Goal: Task Accomplishment & Management: Manage account settings

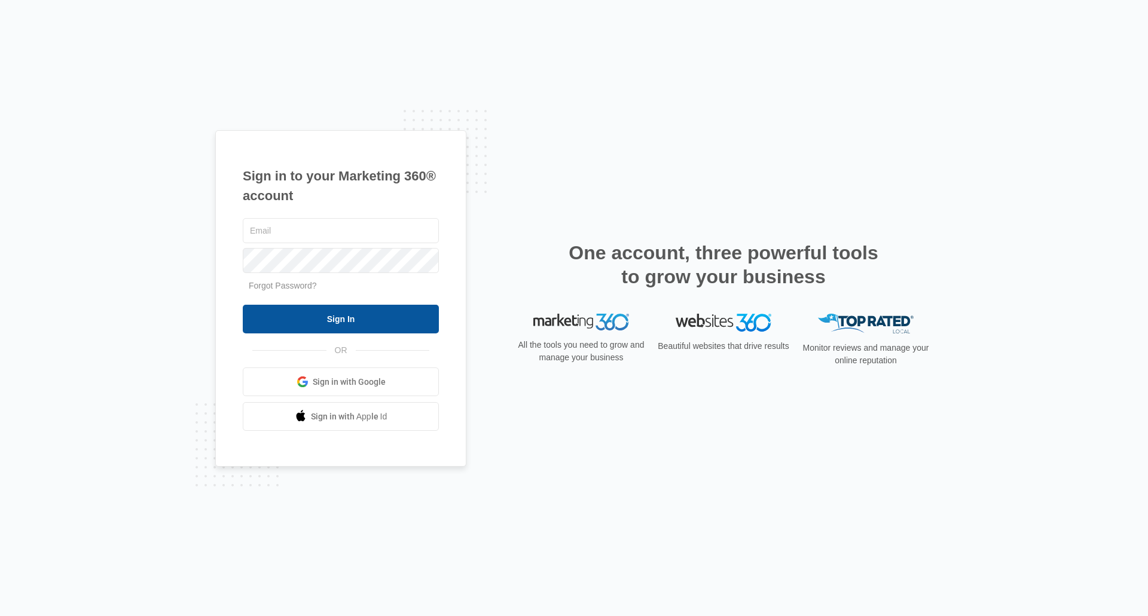
type input "[EMAIL_ADDRESS][DOMAIN_NAME]"
click at [356, 273] on input "Sign In" at bounding box center [341, 319] width 196 height 29
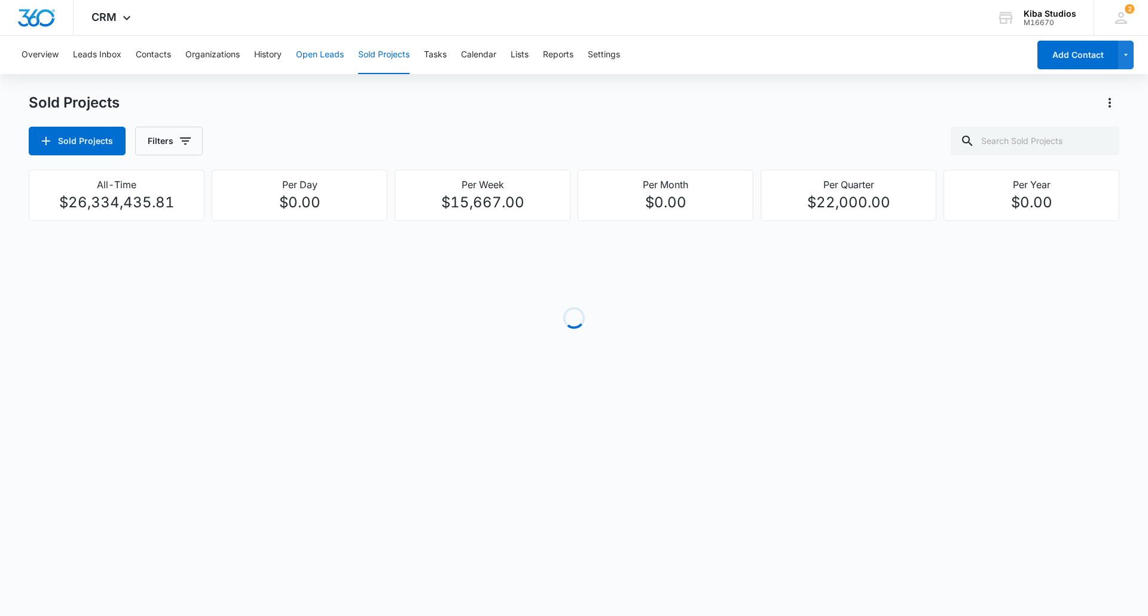
click at [313, 55] on button "Open Leads" at bounding box center [320, 55] width 48 height 38
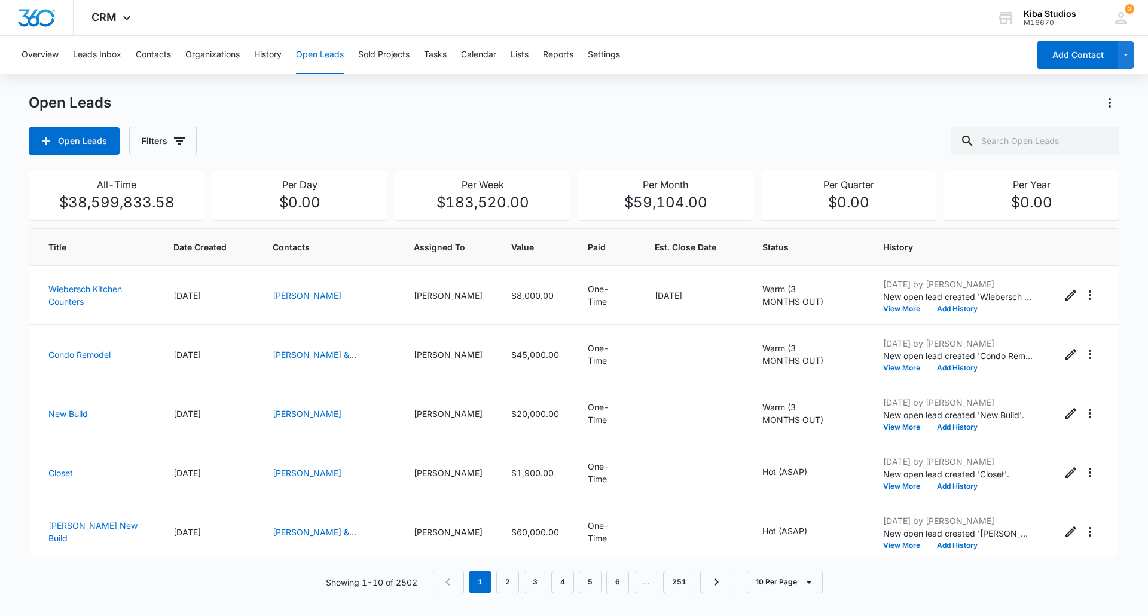
click at [285, 114] on div "Open Leads Open Leads Filters" at bounding box center [574, 124] width 1090 height 62
click at [106, 19] on span "CRM" at bounding box center [103, 17] width 25 height 13
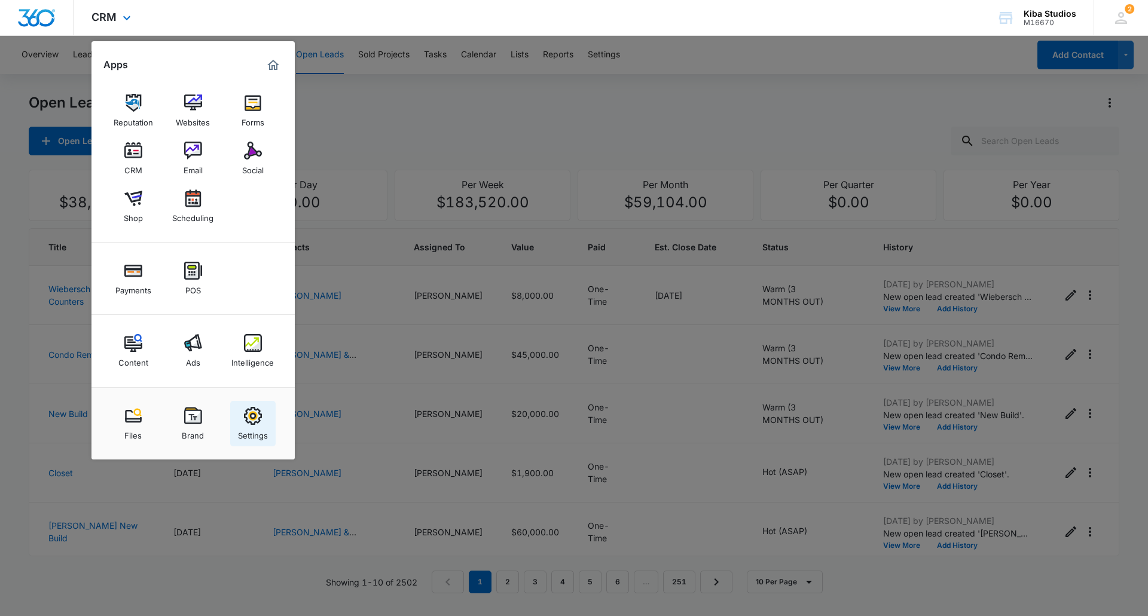
click at [256, 426] on div "Settings" at bounding box center [253, 433] width 30 height 16
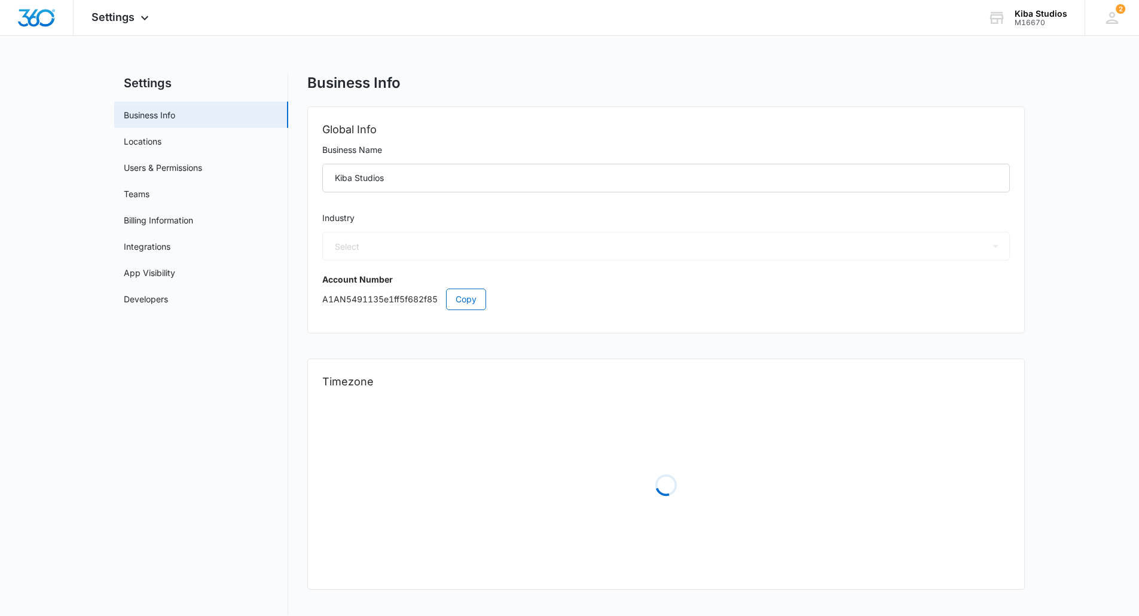
select select "33"
select select "US"
select select "America/[GEOGRAPHIC_DATA]"
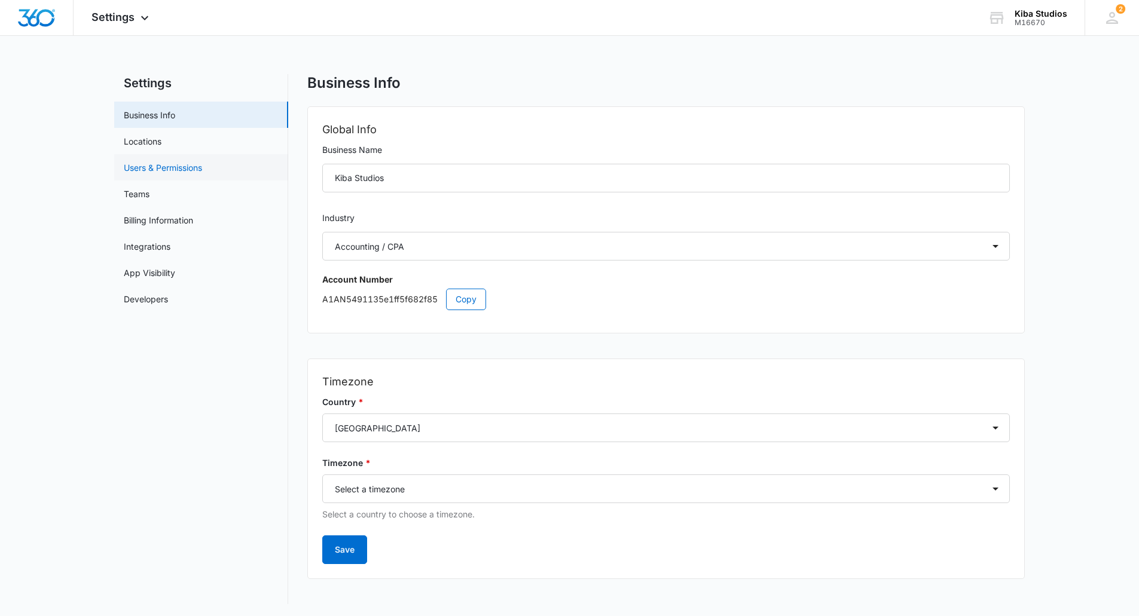
click at [158, 168] on link "Users & Permissions" at bounding box center [163, 167] width 78 height 13
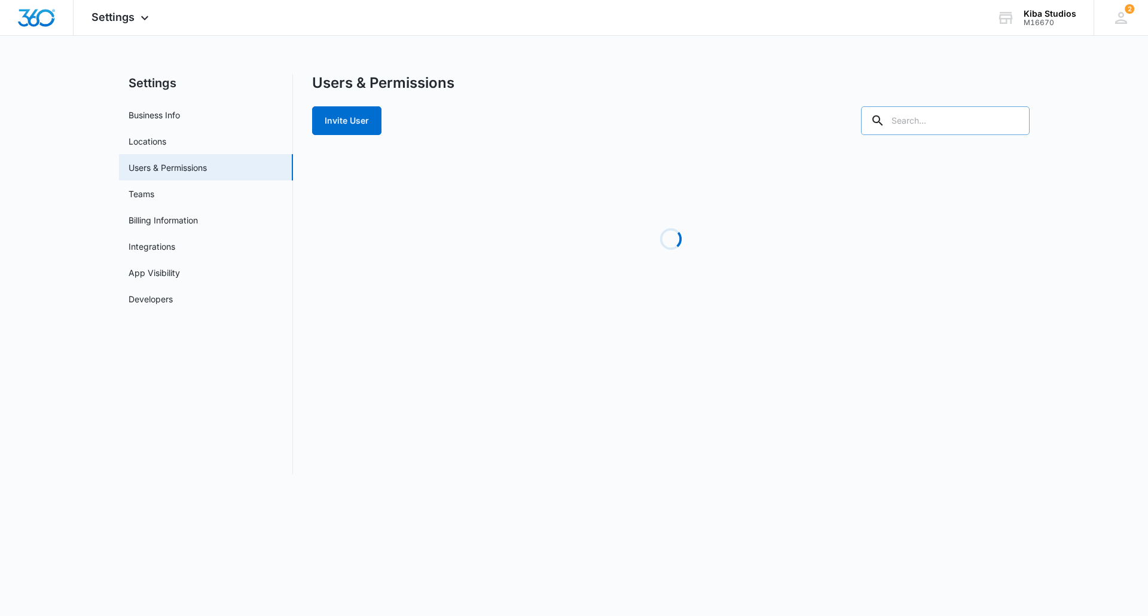
click at [934, 117] on div at bounding box center [945, 120] width 169 height 29
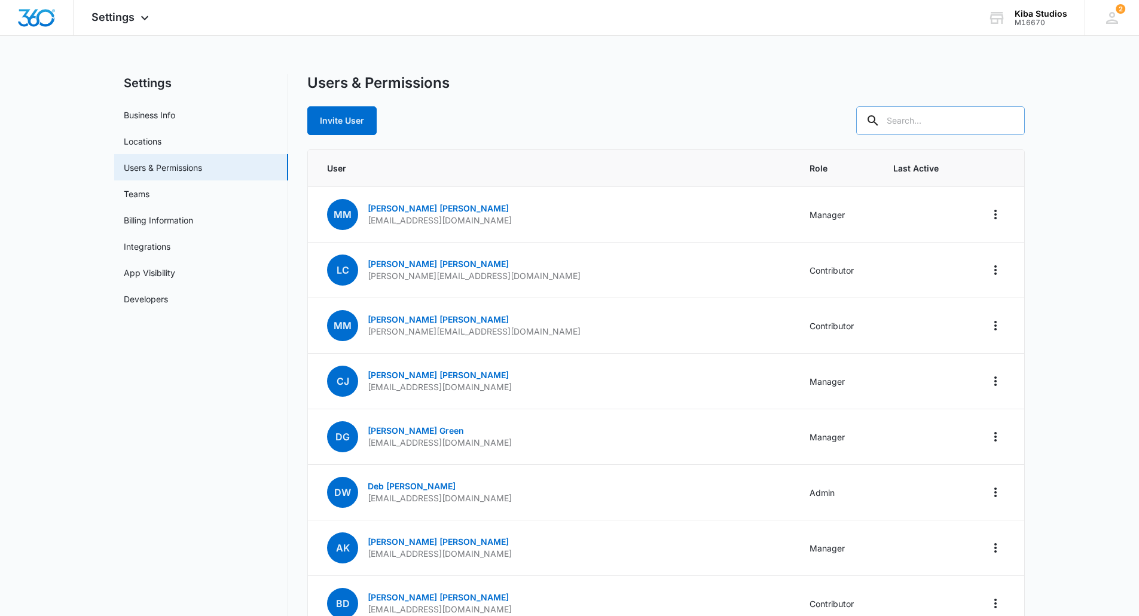
click at [922, 120] on input "text" at bounding box center [940, 120] width 169 height 29
type input "[PERSON_NAME]"
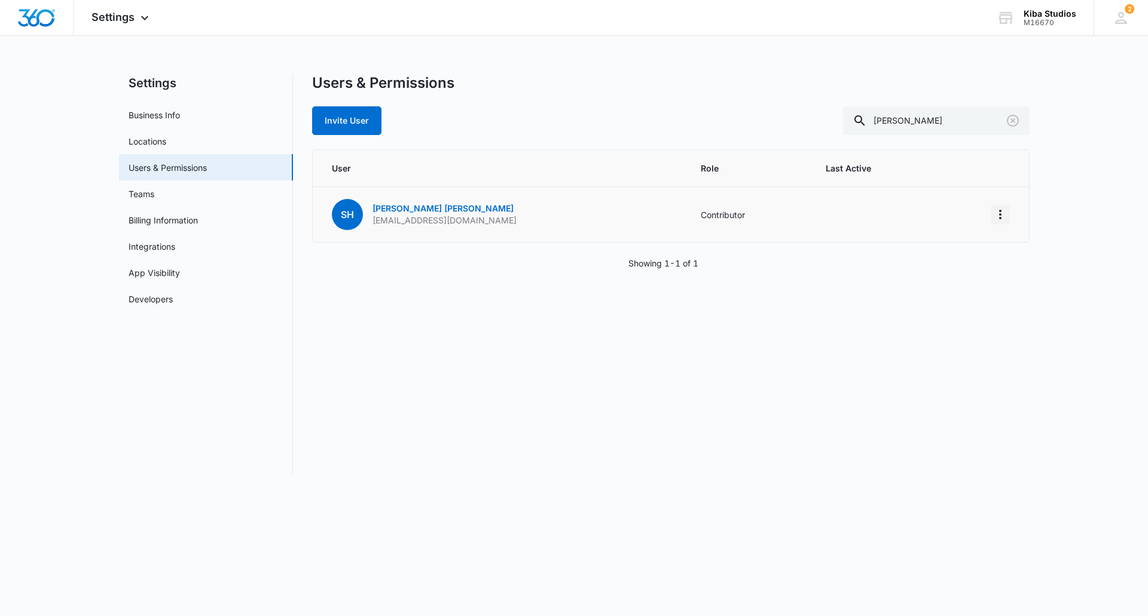
click at [1001, 217] on icon "Actions" at bounding box center [1000, 214] width 14 height 14
click at [982, 491] on body "Settings Apps Reputation Websites Forms CRM Email Social Shop Scheduling Paymen…" at bounding box center [574, 308] width 1148 height 616
click at [121, 20] on span "Settings" at bounding box center [112, 17] width 43 height 13
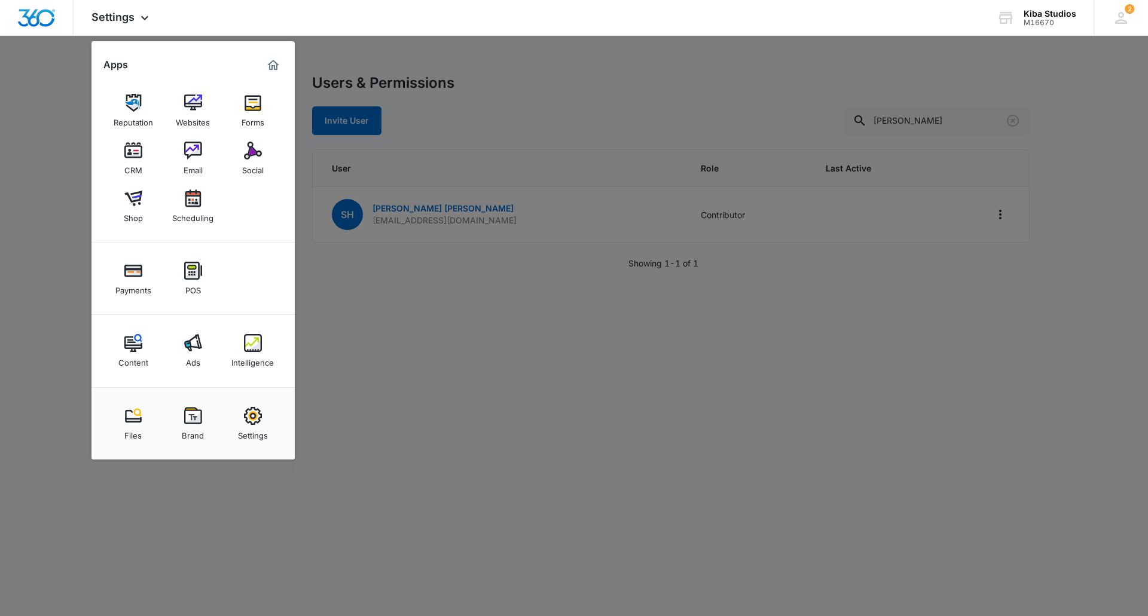
drag, startPoint x: 499, startPoint y: 366, endPoint x: 396, endPoint y: 253, distance: 152.8
click at [502, 358] on div at bounding box center [574, 308] width 1148 height 616
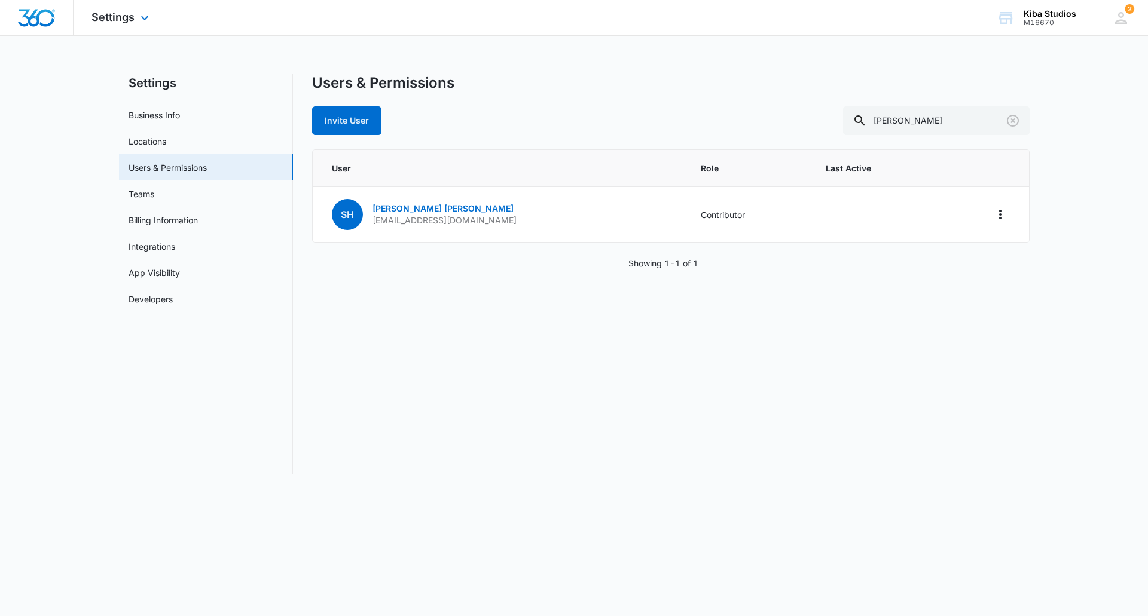
click at [39, 22] on img "Dashboard" at bounding box center [36, 18] width 38 height 18
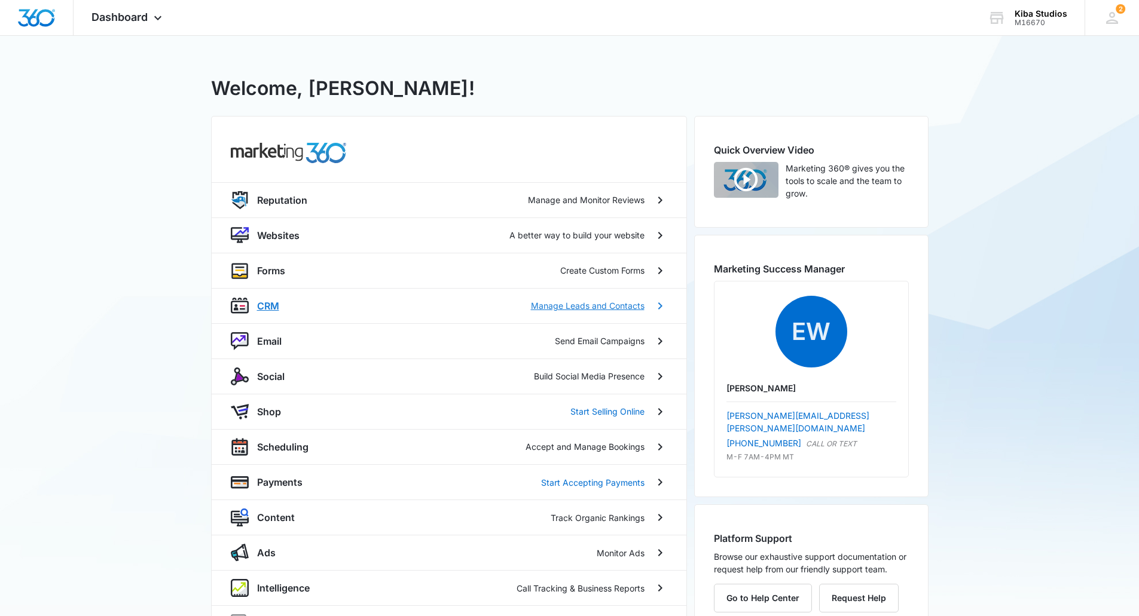
click at [269, 307] on p "CRM" at bounding box center [268, 306] width 22 height 14
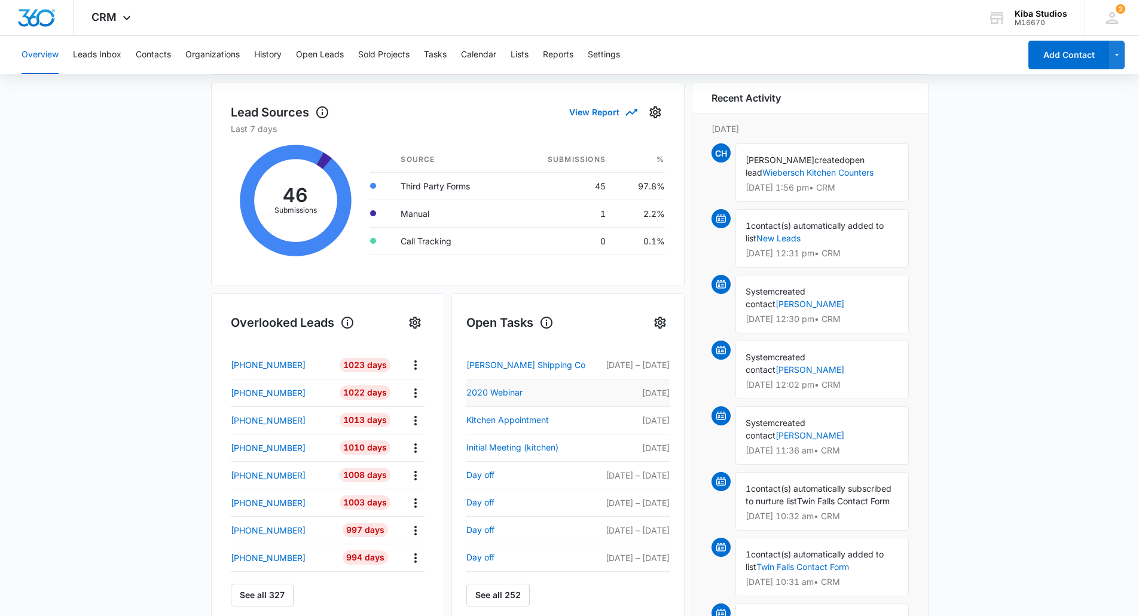
scroll to position [179, 0]
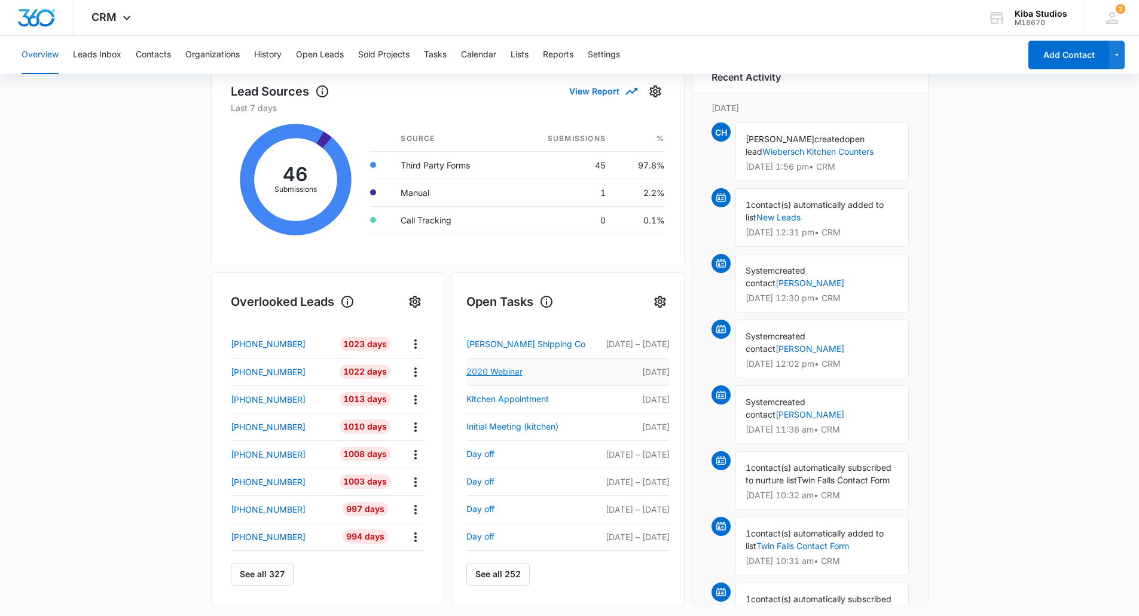
click at [508, 370] on link "2020 Webinar" at bounding box center [532, 372] width 132 height 14
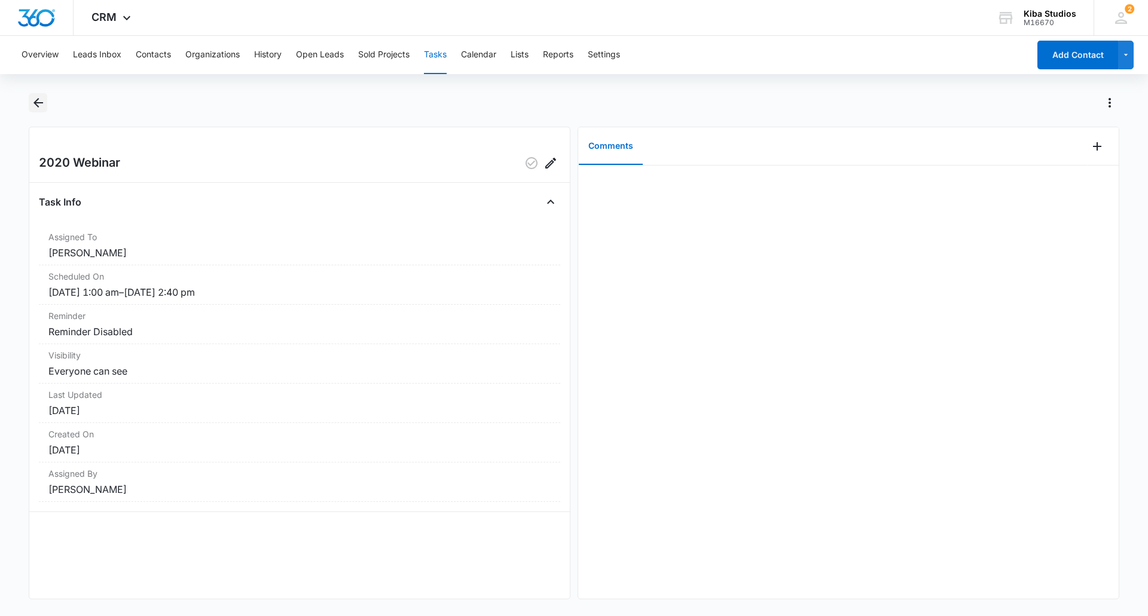
click at [36, 100] on icon "Back" at bounding box center [38, 103] width 10 height 10
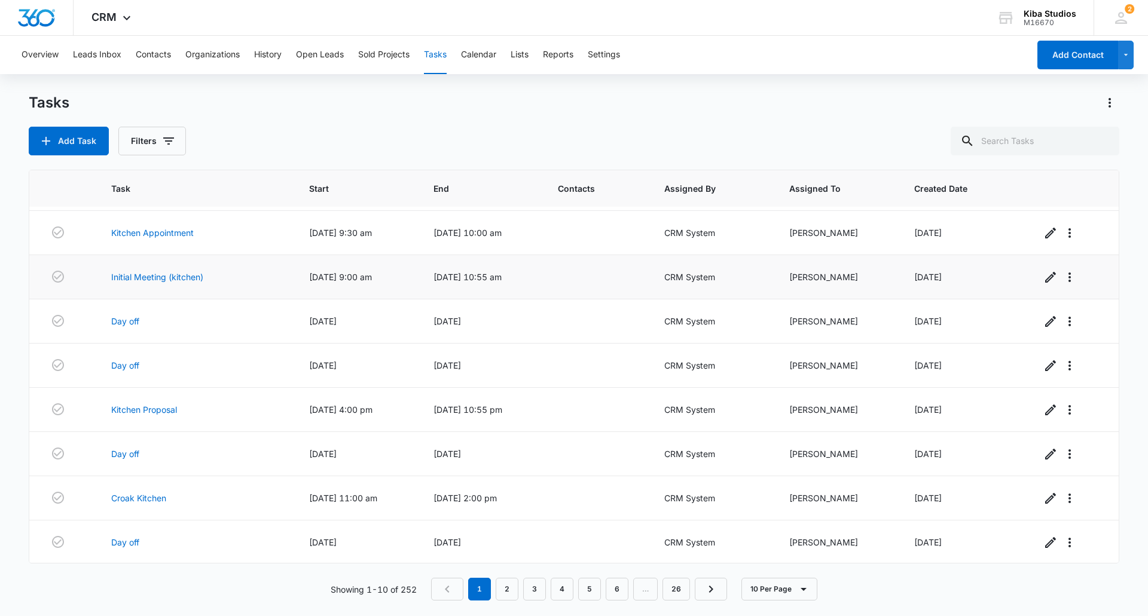
scroll to position [86, 0]
click at [376, 53] on button "Sold Projects" at bounding box center [383, 55] width 51 height 38
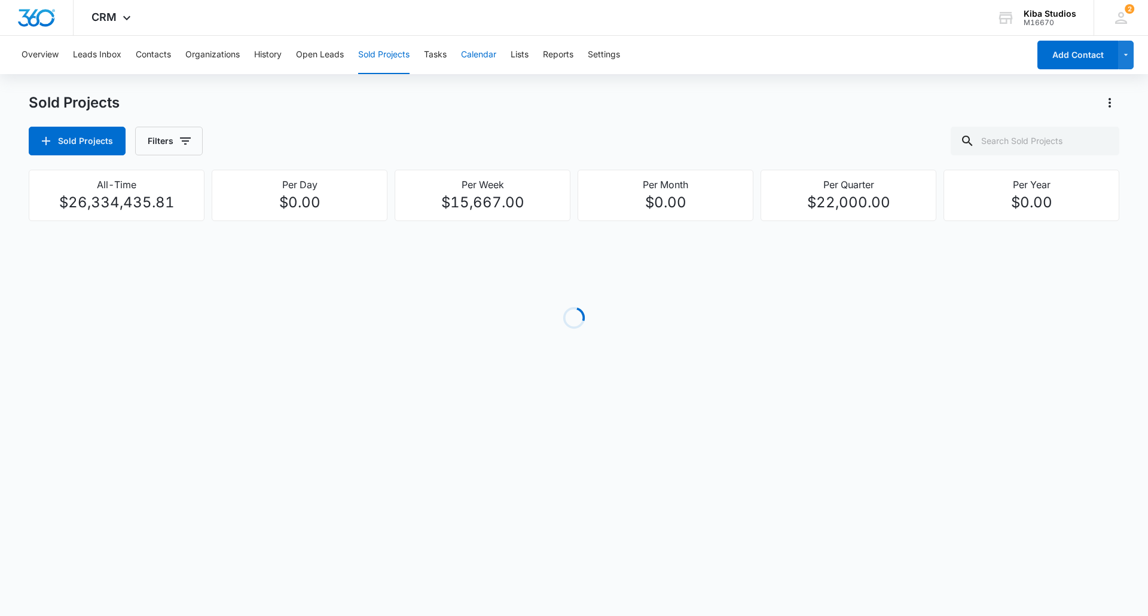
click at [485, 54] on button "Calendar" at bounding box center [478, 55] width 35 height 38
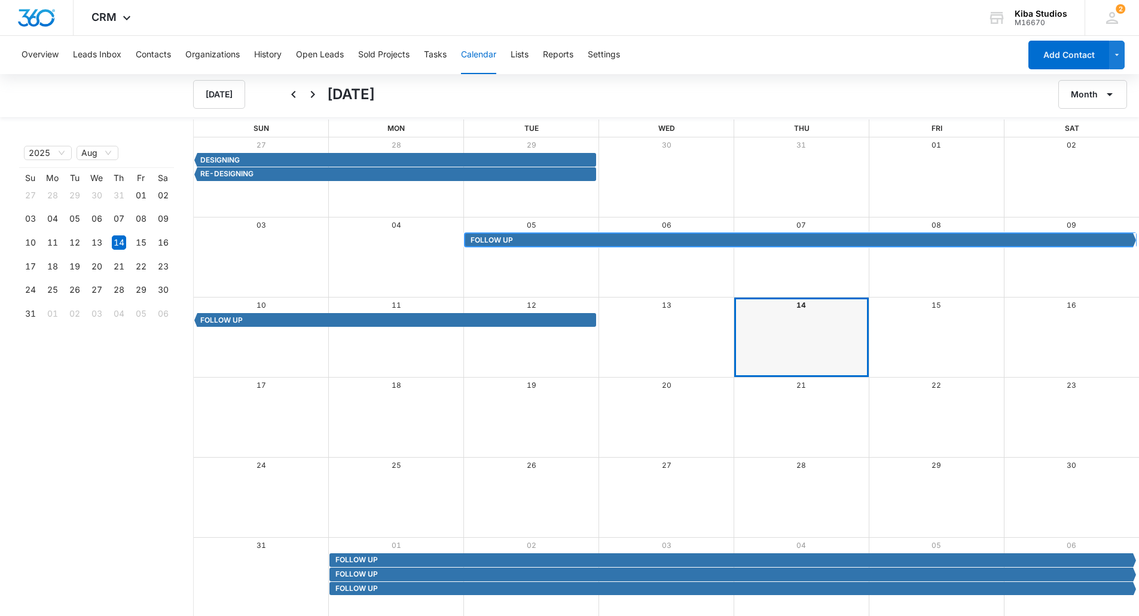
click at [554, 237] on span "FOLLOW UP" at bounding box center [801, 240] width 662 height 11
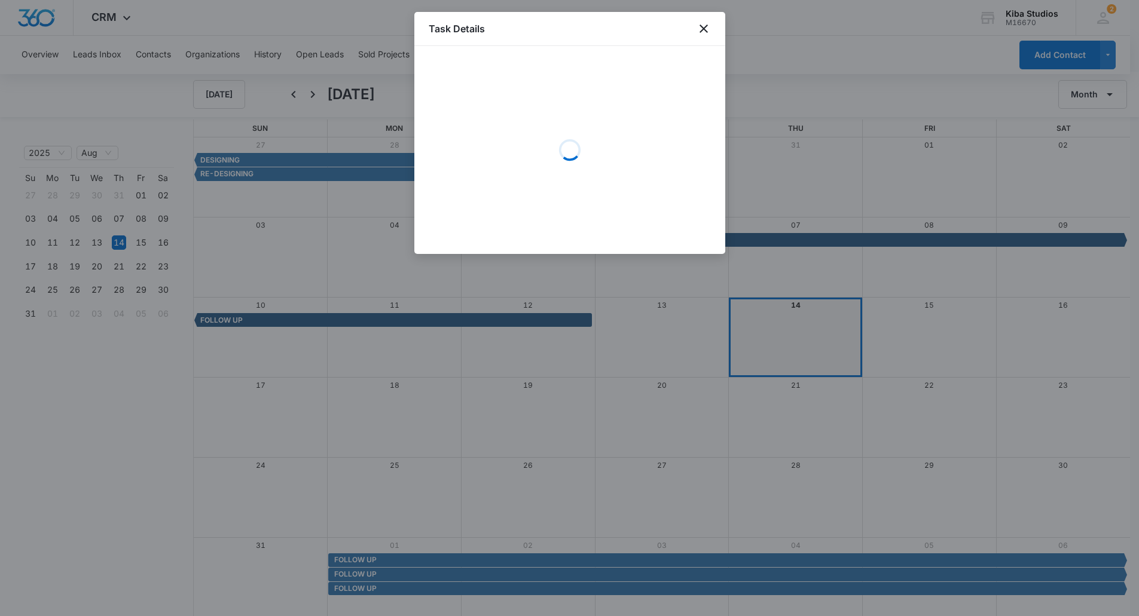
click at [554, 237] on div "Loading" at bounding box center [570, 149] width 282 height 179
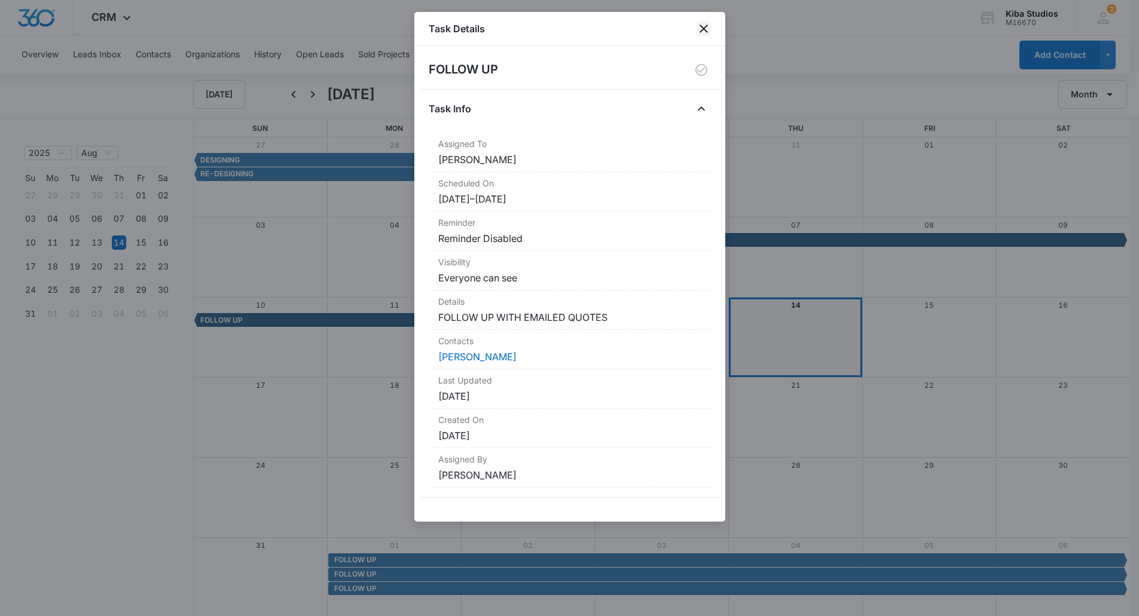
click at [708, 29] on icon "close" at bounding box center [703, 29] width 14 height 14
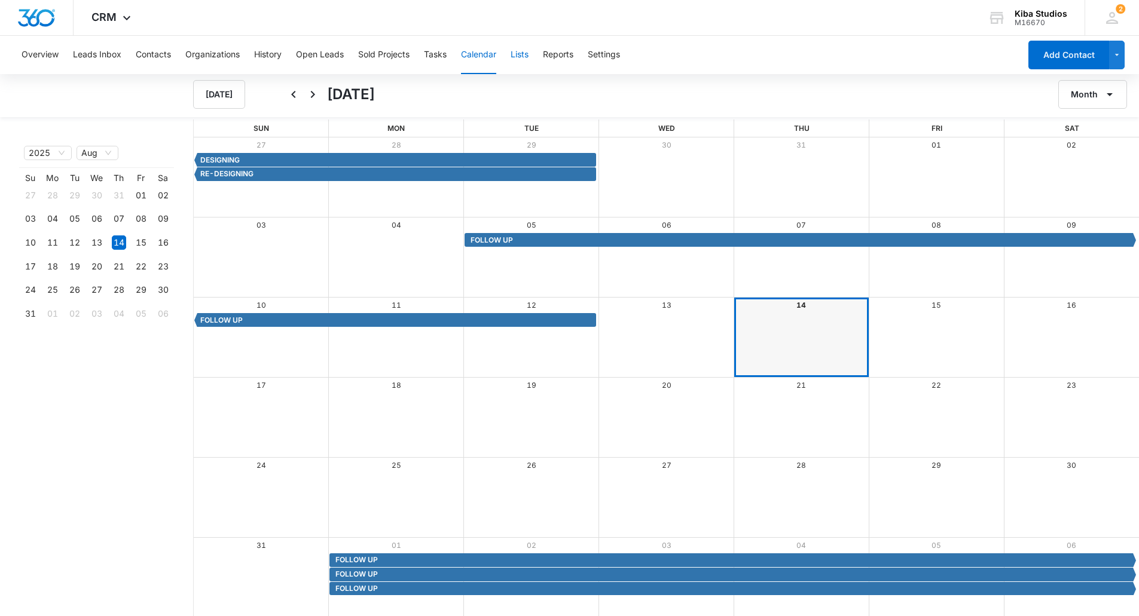
click at [527, 51] on button "Lists" at bounding box center [519, 55] width 18 height 38
